Goal: Information Seeking & Learning: Learn about a topic

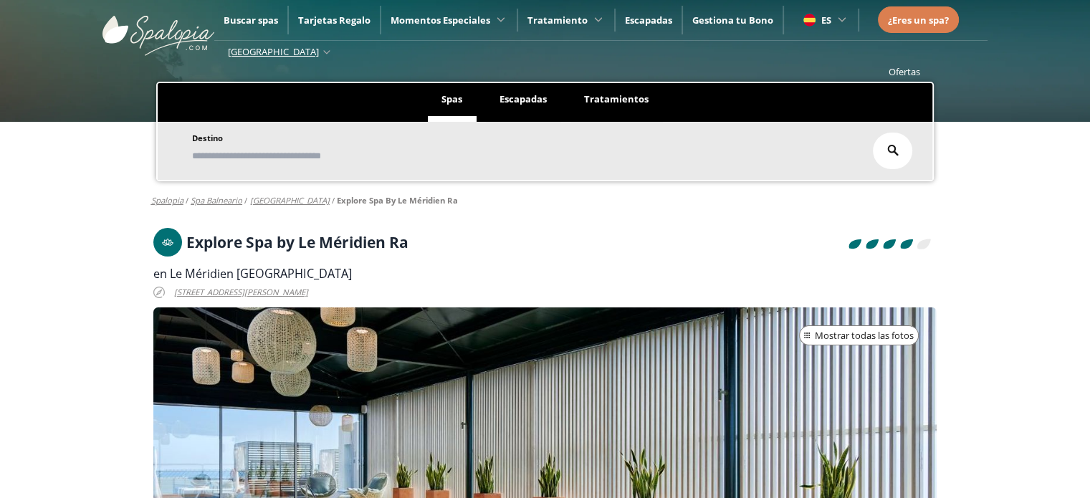
scroll to position [0, 9]
click at [301, 235] on h1 "Explore Spa by Le Méridien Ra" at bounding box center [297, 242] width 222 height 16
copy h1 "Explore Spa by Le Méridien Ra"
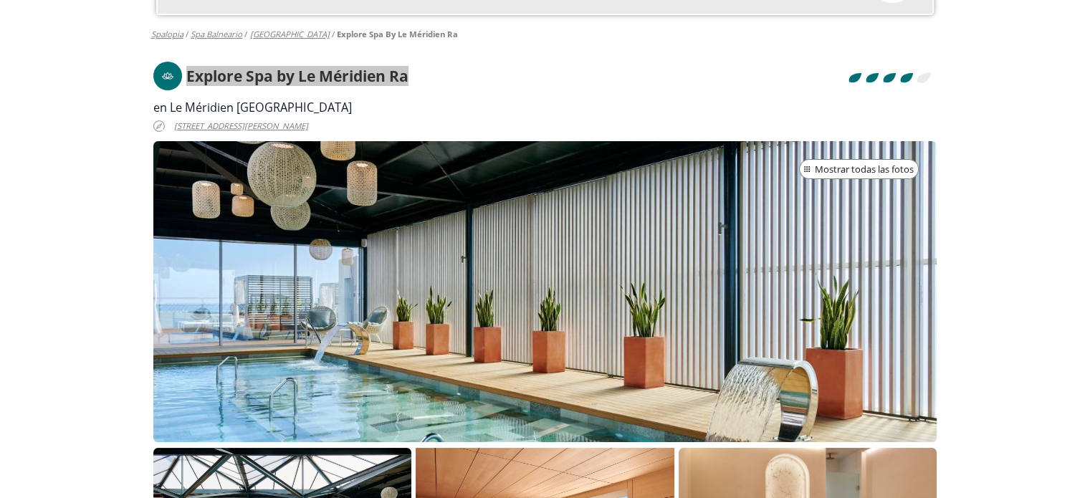
scroll to position [0, 0]
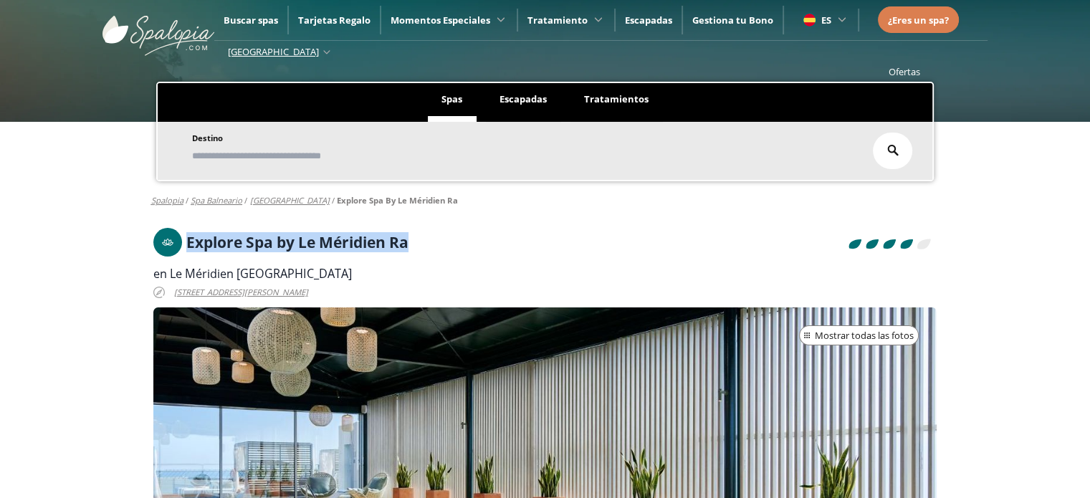
copy h1 "Explore Spa by Le Méridien Ra"
click at [272, 274] on span "en Le Méridien [GEOGRAPHIC_DATA]" at bounding box center [252, 274] width 198 height 16
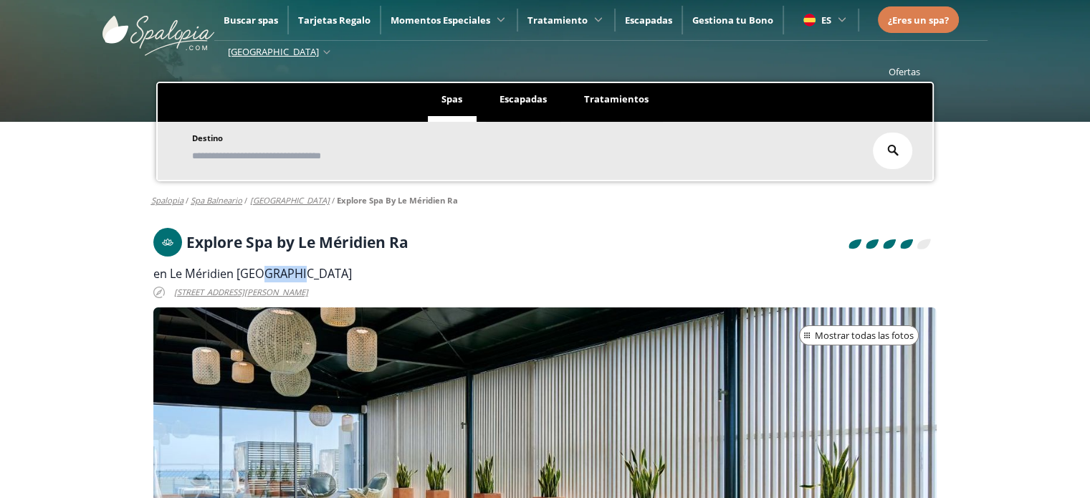
click at [272, 274] on span "en Le Méridien [GEOGRAPHIC_DATA]" at bounding box center [252, 274] width 198 height 16
copy div "en Le Méridien [GEOGRAPHIC_DATA]"
